Goal: Check status: Check status

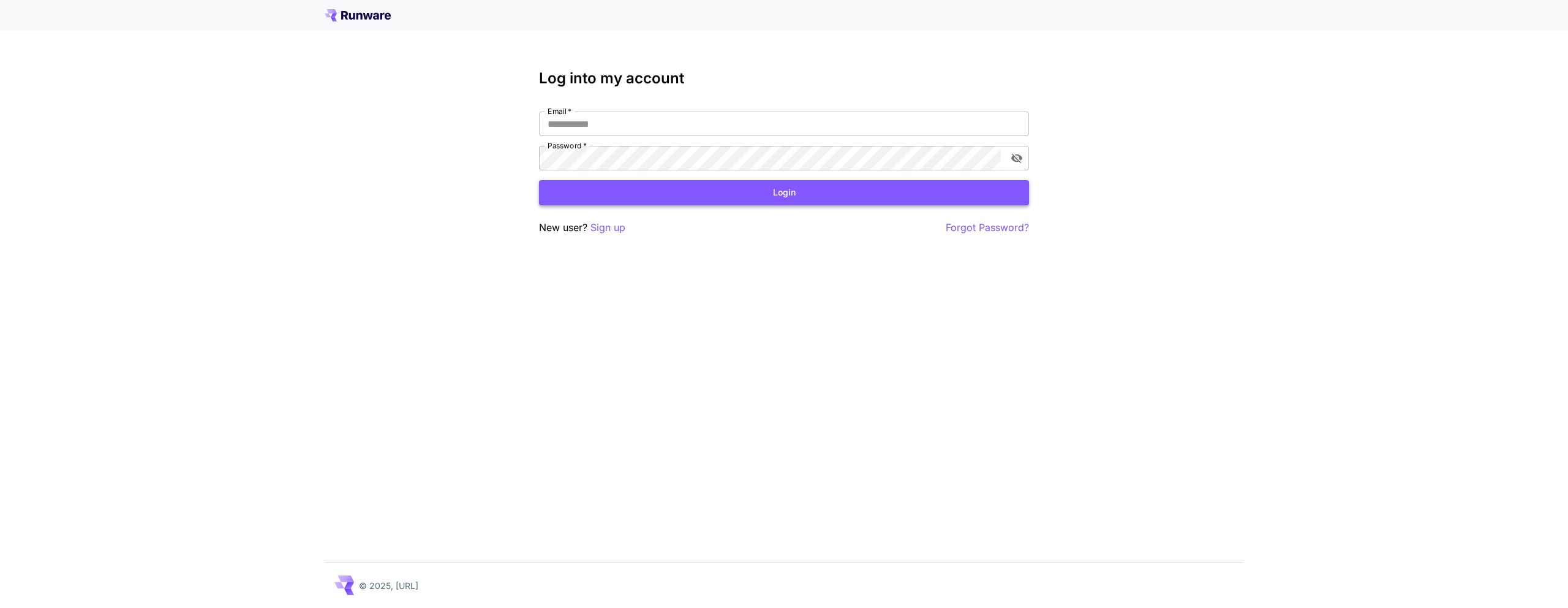
type input "**********"
click at [671, 188] on button "Login" at bounding box center [783, 193] width 490 height 25
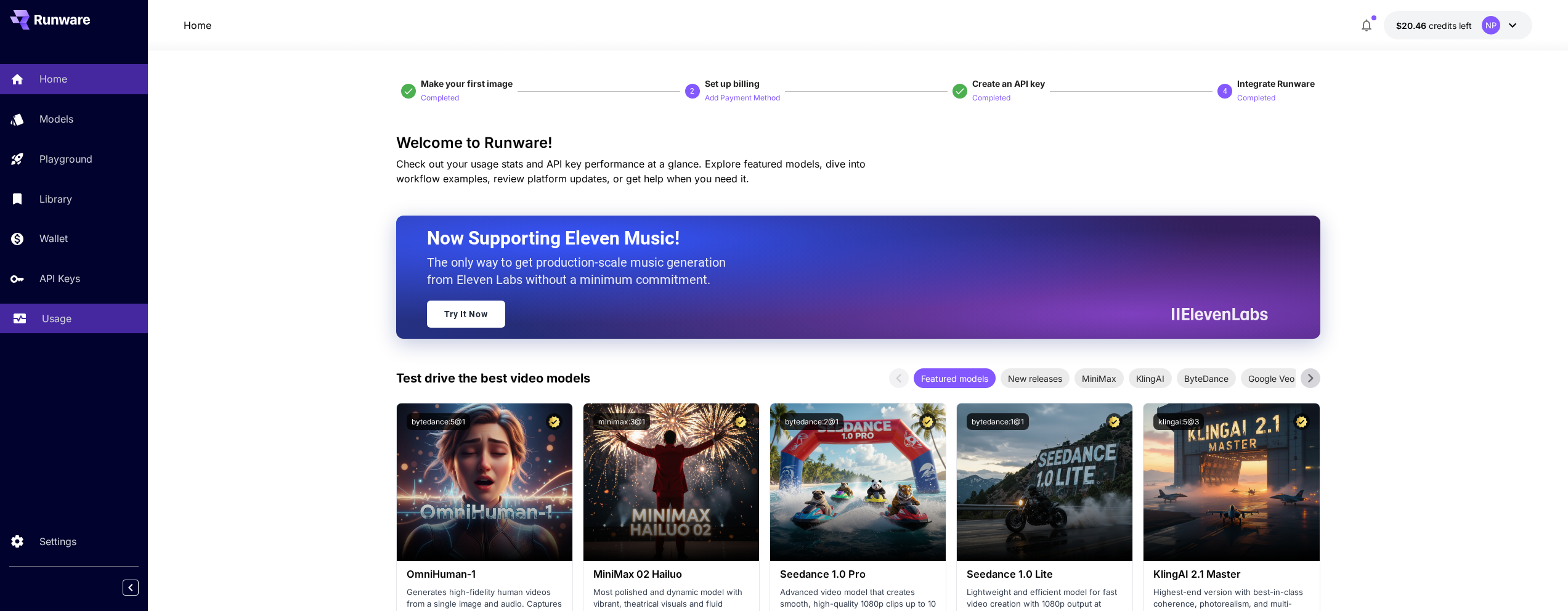
click at [49, 320] on p "Usage" at bounding box center [56, 318] width 30 height 15
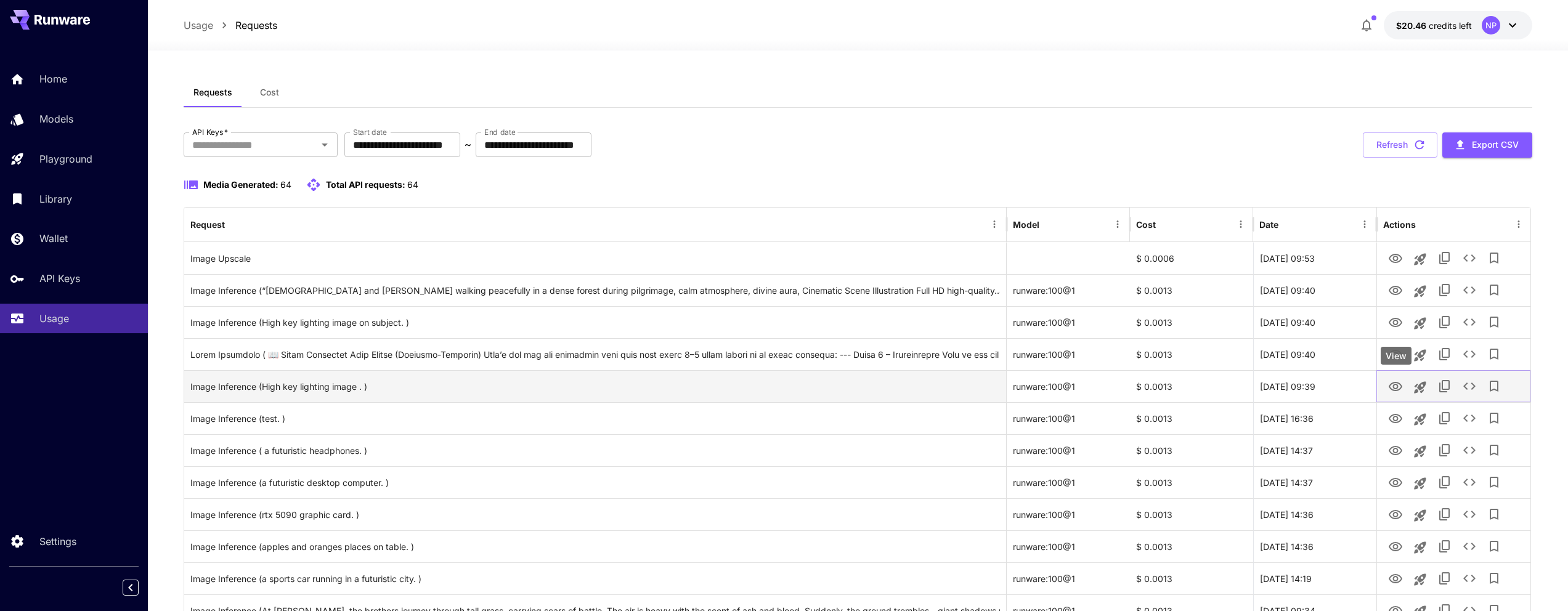
click at [1385, 385] on button "View" at bounding box center [1396, 386] width 25 height 25
click at [1398, 385] on icon "View" at bounding box center [1395, 387] width 15 height 15
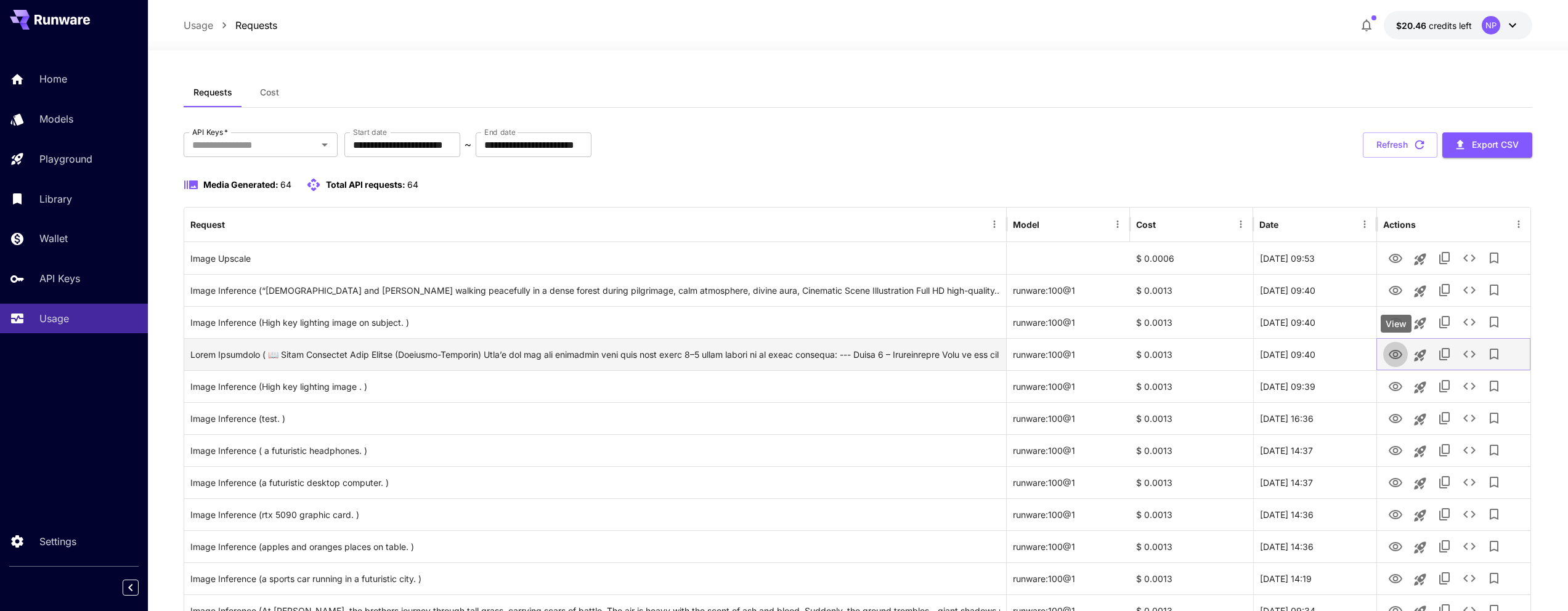
click at [1392, 356] on icon "View" at bounding box center [1395, 354] width 15 height 15
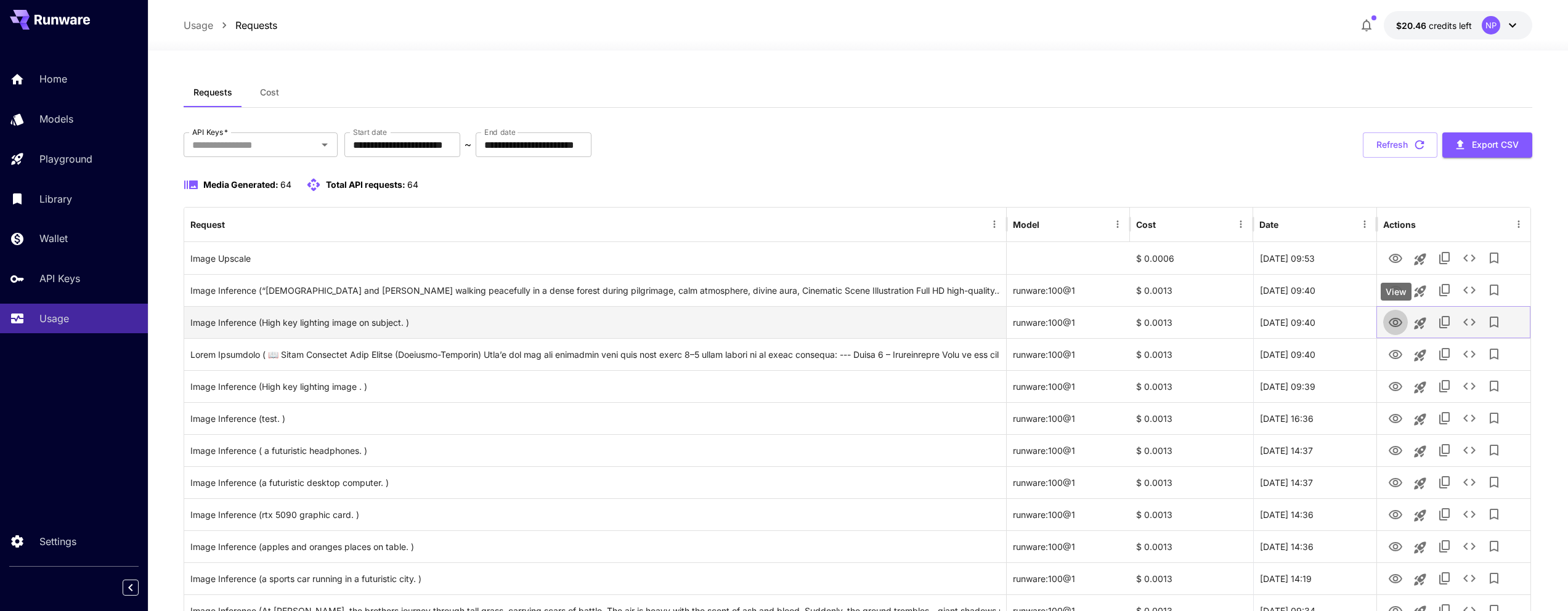
click at [1398, 323] on icon "View" at bounding box center [1395, 322] width 13 height 10
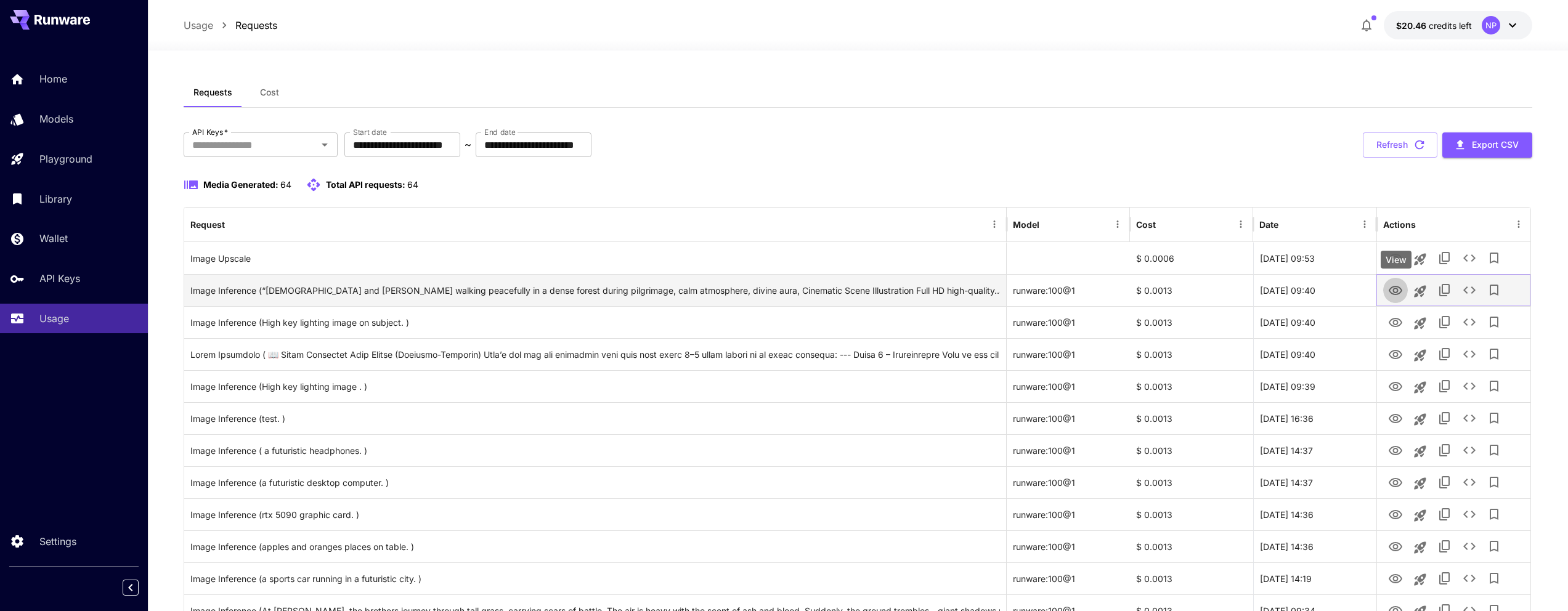
click at [1396, 291] on icon "View" at bounding box center [1395, 290] width 15 height 15
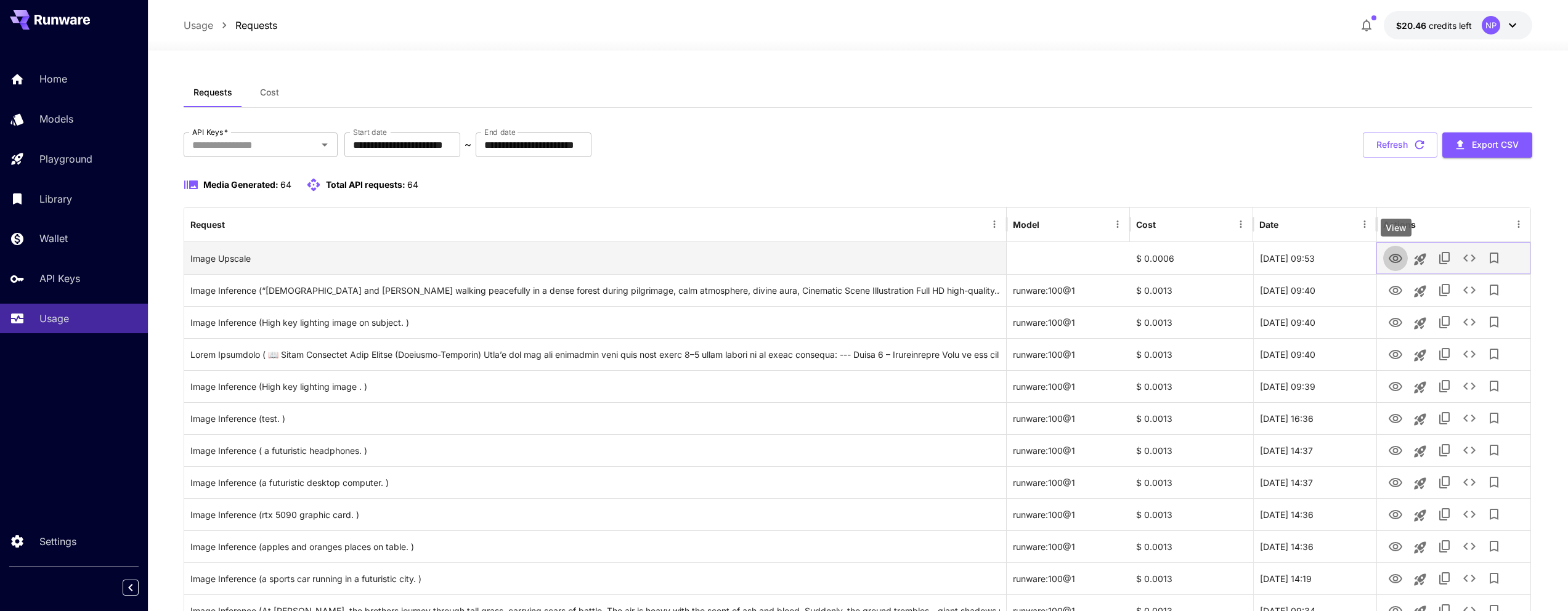
click at [1392, 257] on icon "View" at bounding box center [1395, 258] width 15 height 15
